Goal: Connect with others: Participate in discussion

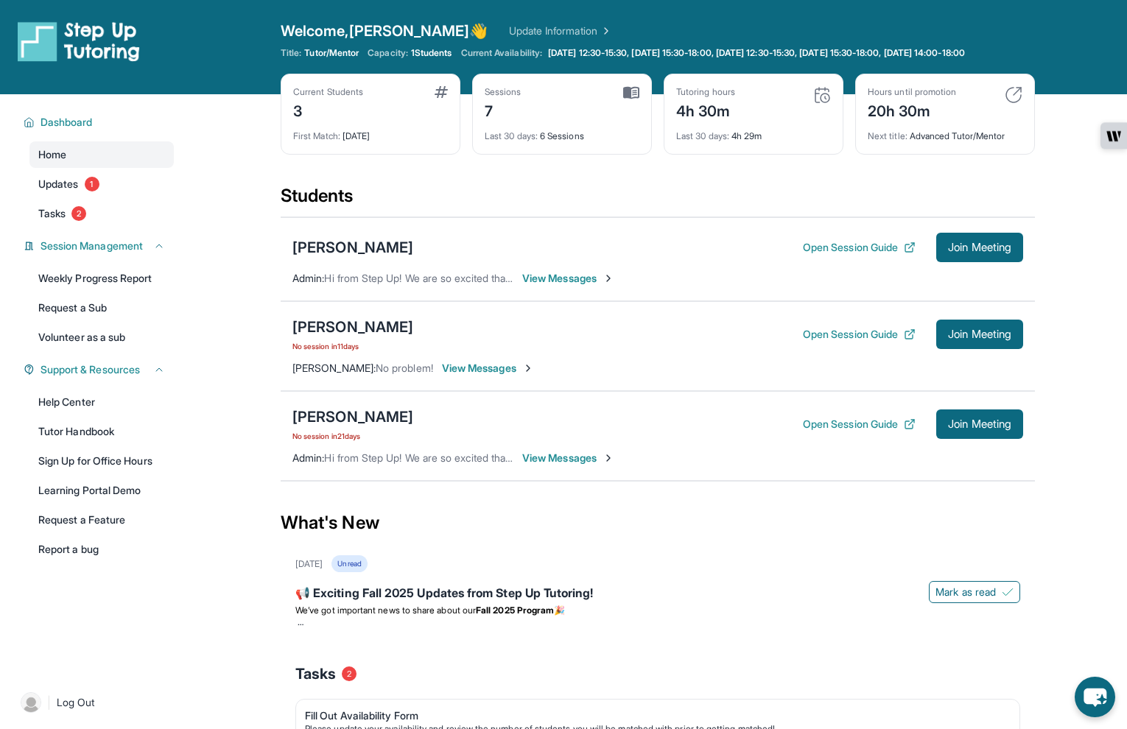
click at [980, 273] on div "[PERSON_NAME] Open Session Guide Join Meeting Admin : Hi from Step Up! We are s…" at bounding box center [658, 259] width 754 height 84
click at [986, 252] on span "Join Meeting" at bounding box center [979, 247] width 63 height 9
click at [1005, 349] on button "Join Meeting" at bounding box center [979, 334] width 87 height 29
click at [90, 211] on div "Home Updates 1 Tasks 2" at bounding box center [101, 183] width 144 height 85
click at [88, 227] on link "Tasks 2" at bounding box center [101, 213] width 144 height 27
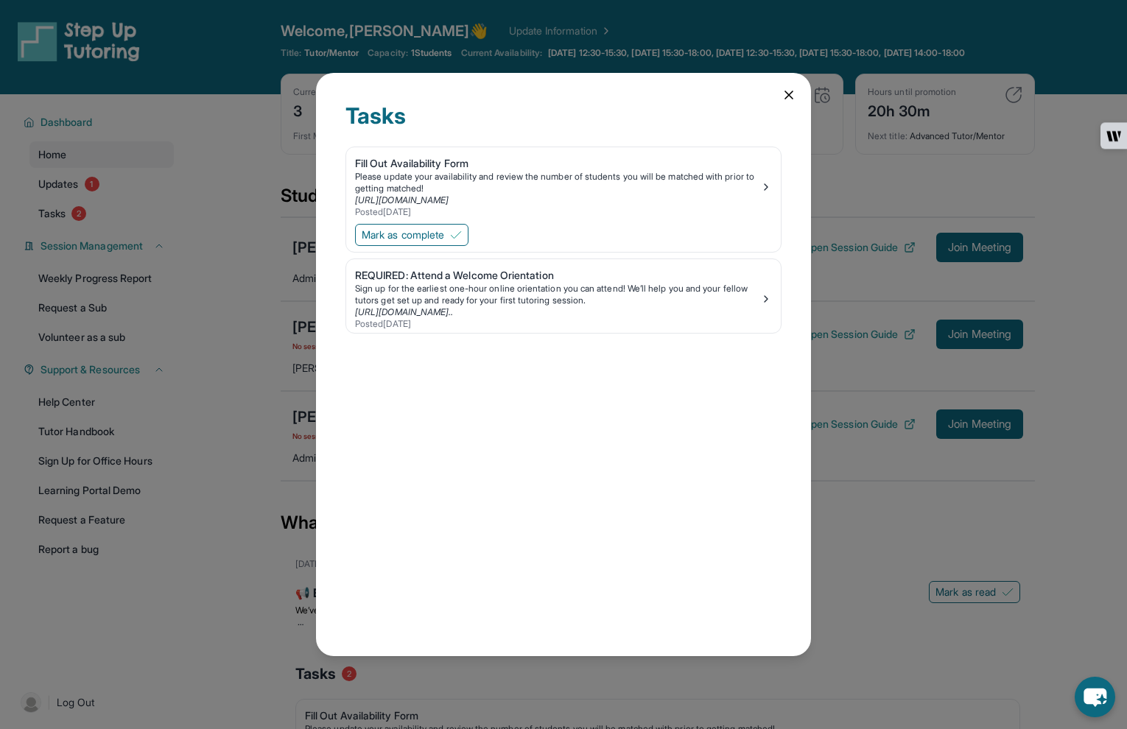
click at [163, 247] on div "Tasks Fill Out Availability Form Please update your availability and review the…" at bounding box center [563, 364] width 1127 height 729
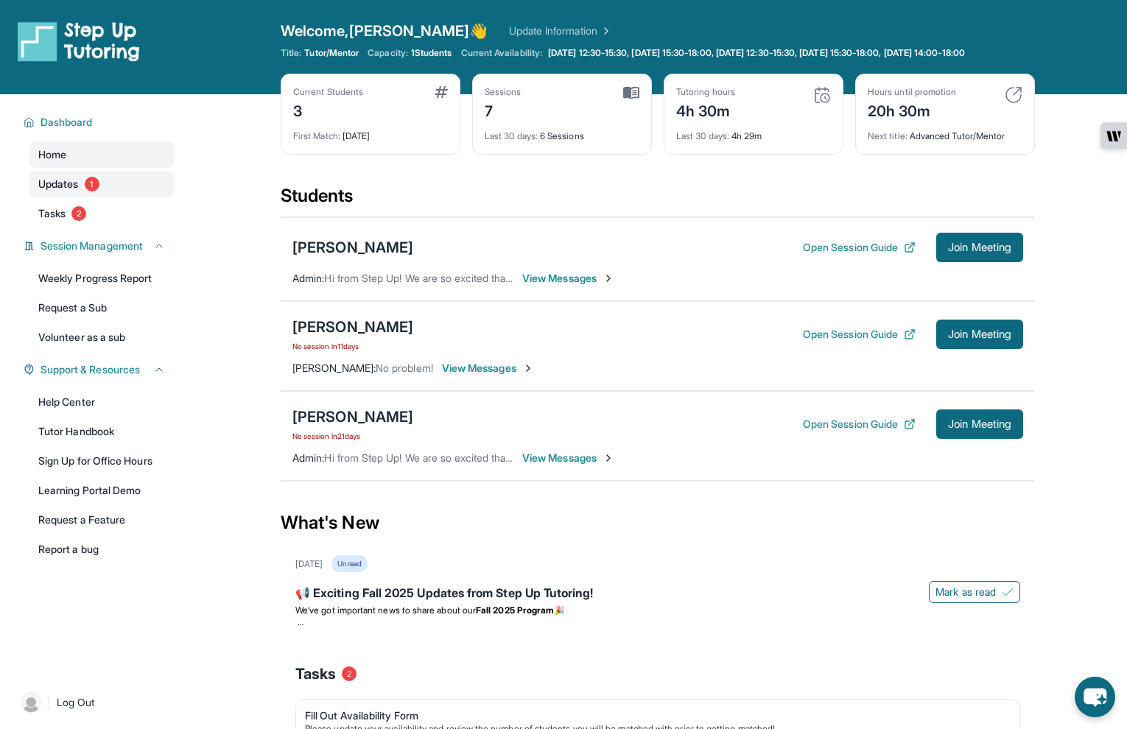
click at [72, 197] on link "Updates 1" at bounding box center [101, 184] width 144 height 27
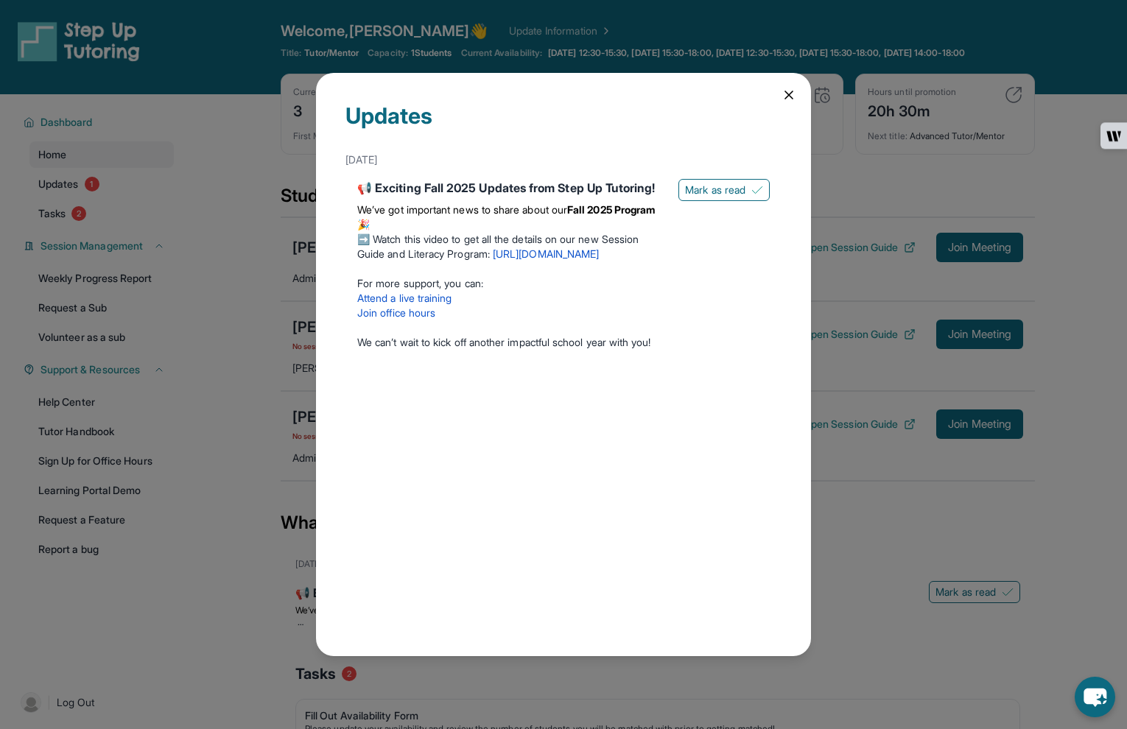
click at [542, 260] on link "[URL][DOMAIN_NAME]" at bounding box center [546, 253] width 106 height 13
click at [792, 91] on icon at bounding box center [788, 94] width 7 height 7
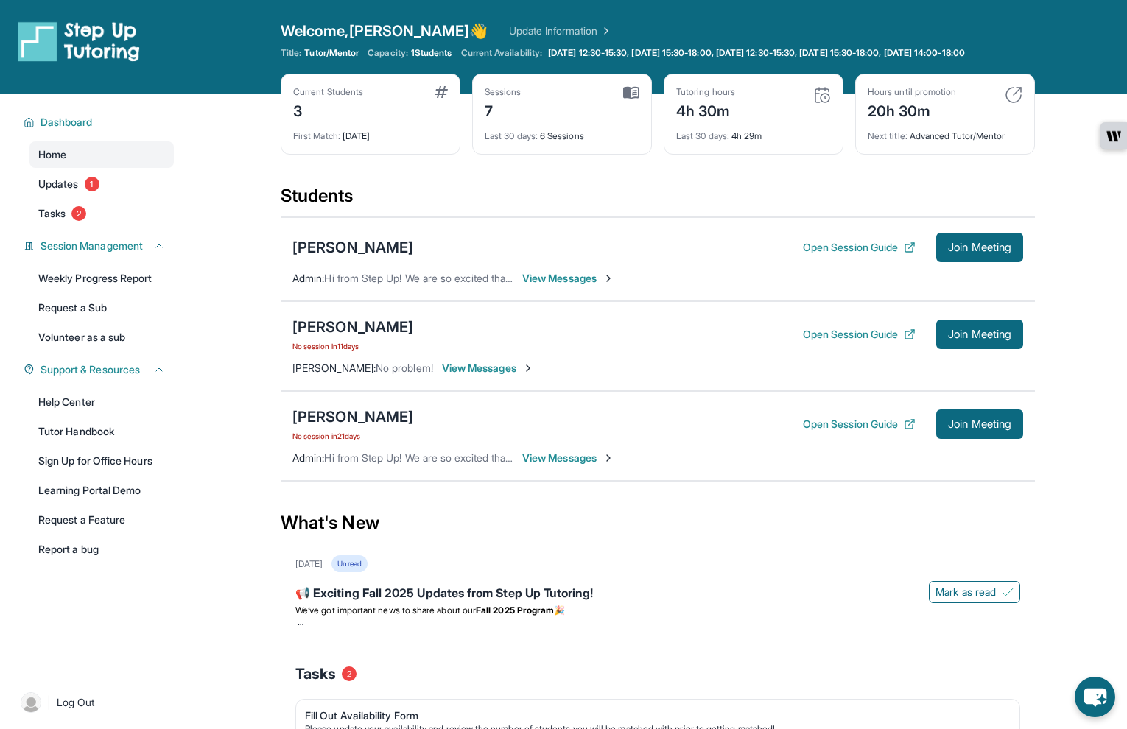
click at [995, 273] on div "[PERSON_NAME] Open Session Guide Join Meeting Admin : Hi from Step Up! We are s…" at bounding box center [658, 259] width 754 height 84
click at [983, 252] on span "Join Meeting" at bounding box center [979, 247] width 63 height 9
click at [1012, 262] on button "Join Meeting" at bounding box center [979, 247] width 87 height 29
